Goal: Communication & Community: Participate in discussion

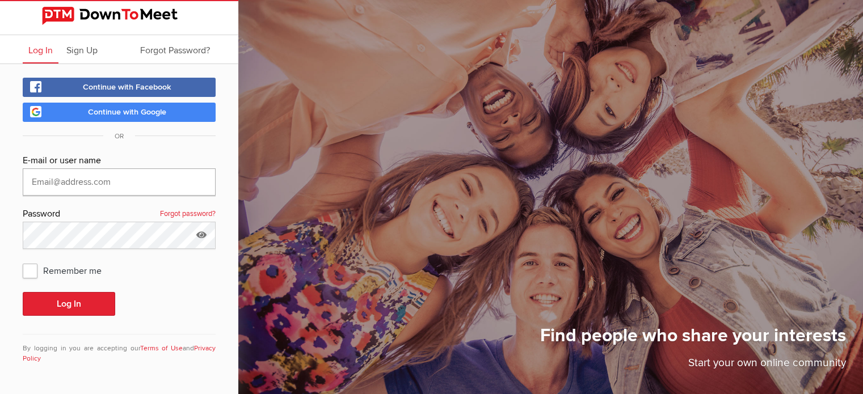
click at [131, 178] on input "text" at bounding box center [119, 182] width 193 height 27
type input "[EMAIL_ADDRESS][DOMAIN_NAME]"
click at [23, 292] on button "Log In" at bounding box center [69, 304] width 93 height 24
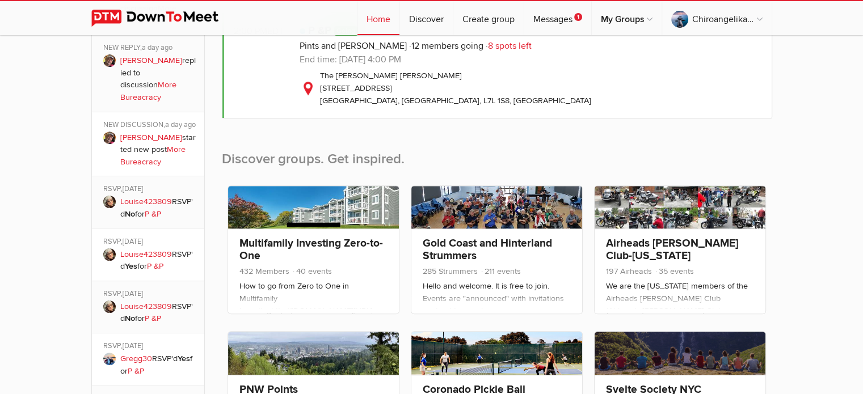
scroll to position [341, 0]
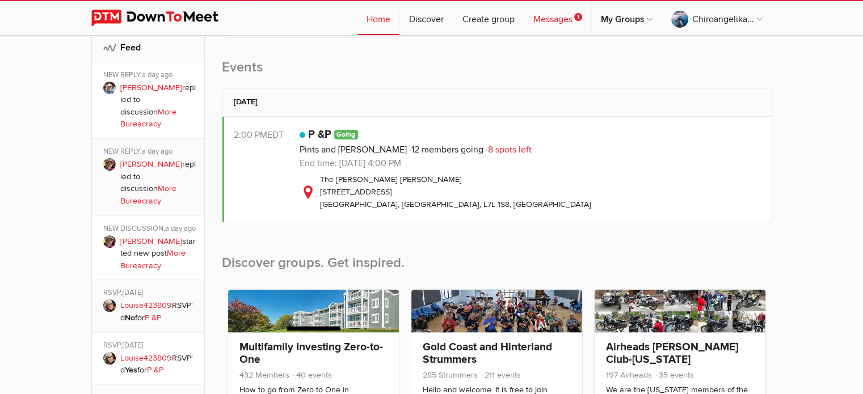
click at [551, 16] on link "Messages 1" at bounding box center [557, 18] width 67 height 34
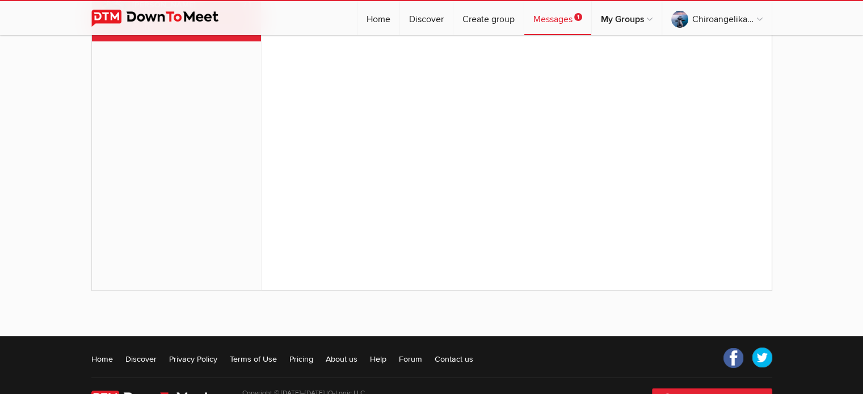
scroll to position [139, 0]
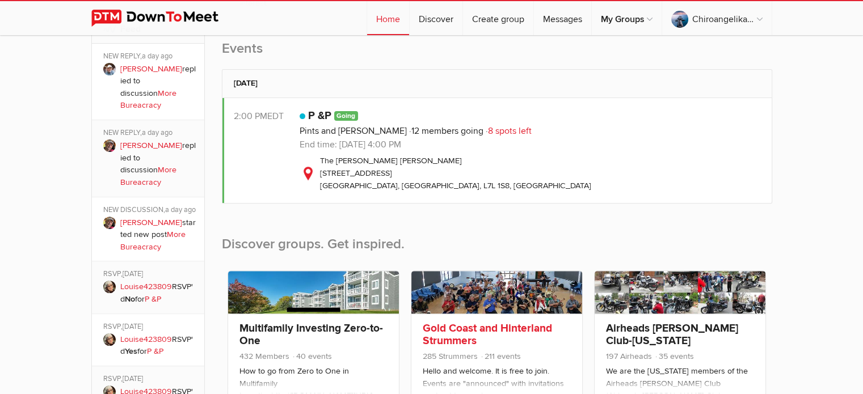
scroll to position [341, 0]
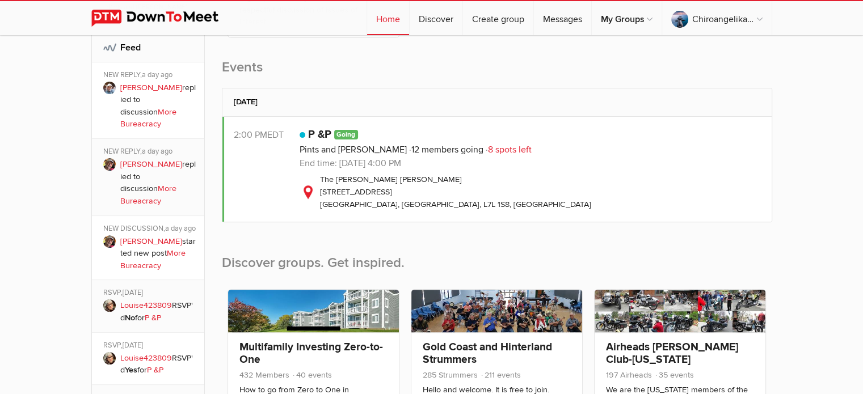
click at [160, 249] on link "More Bureacracy" at bounding box center [152, 260] width 65 height 22
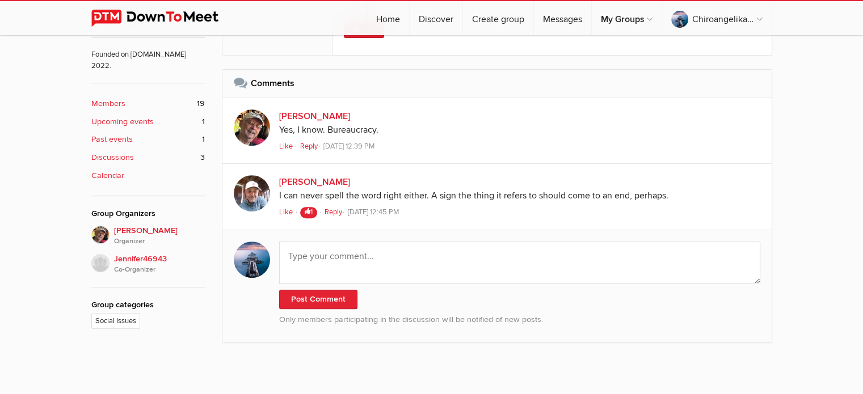
scroll to position [511, 0]
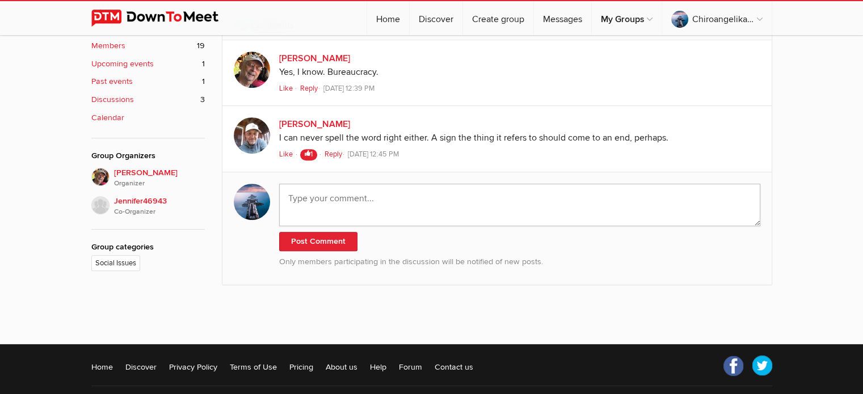
click at [309, 212] on textarea at bounding box center [519, 205] width 481 height 43
type textarea "looking forward to our next discussion Morley."
click at [334, 238] on button "Post Comment" at bounding box center [318, 241] width 78 height 19
